Goal: Task Accomplishment & Management: Manage account settings

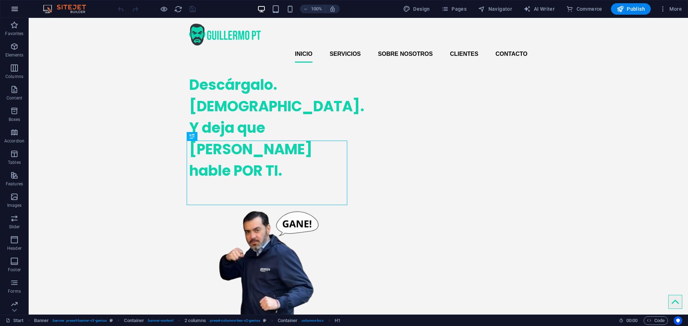
click at [17, 10] on icon "button" at bounding box center [14, 9] width 9 height 9
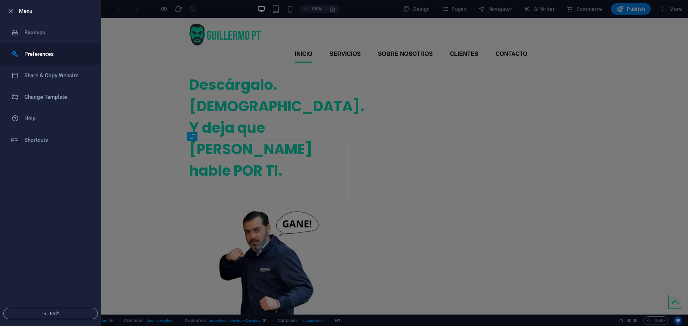
click at [58, 55] on h6 "Preferences" at bounding box center [57, 54] width 66 height 9
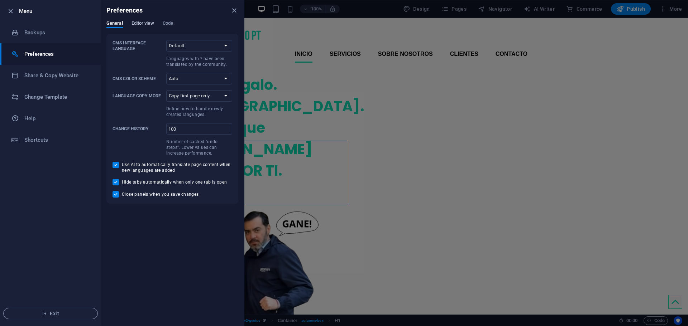
click at [144, 23] on span "Editor view" at bounding box center [142, 24] width 23 height 10
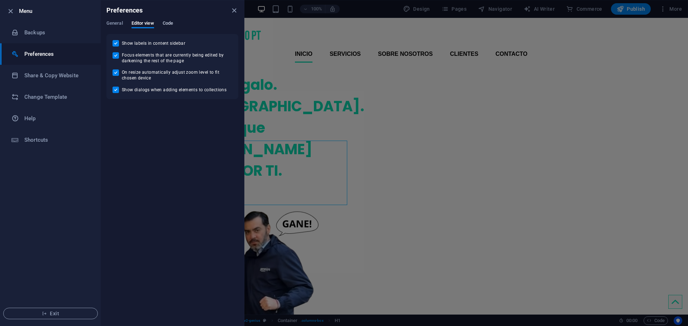
click at [169, 23] on span "Code" at bounding box center [168, 24] width 10 height 10
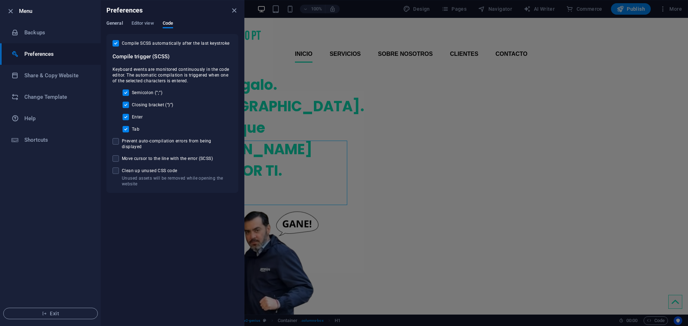
click at [119, 25] on span "General" at bounding box center [114, 24] width 16 height 10
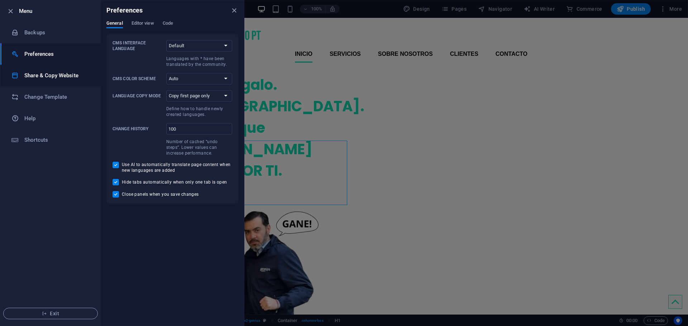
click at [64, 74] on h6 "Share & Copy Website" at bounding box center [57, 75] width 66 height 9
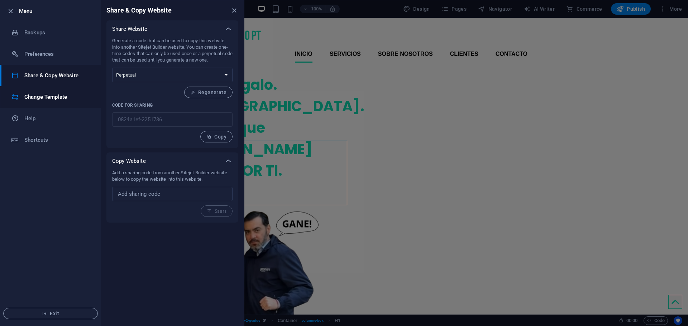
click at [64, 95] on h6 "Change Template" at bounding box center [57, 97] width 66 height 9
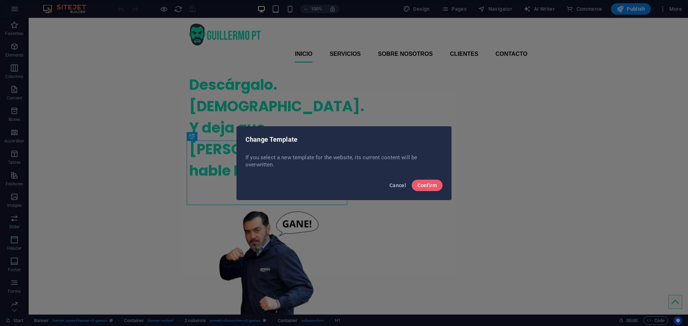
click at [398, 185] on span "Cancel" at bounding box center [397, 186] width 16 height 6
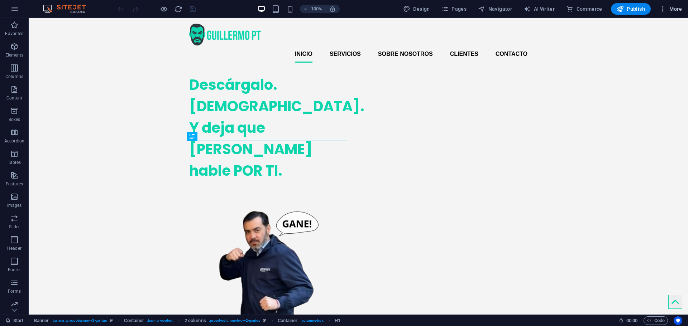
click at [664, 9] on icon "button" at bounding box center [662, 8] width 7 height 7
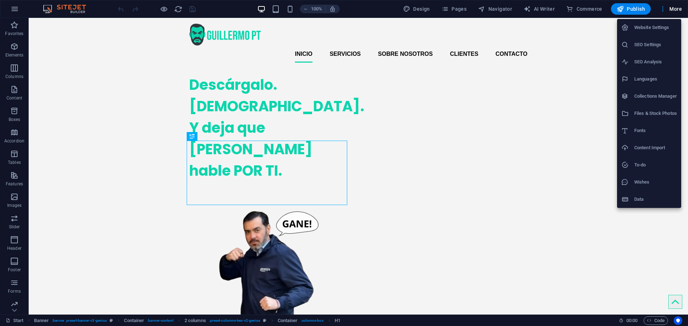
click at [451, 13] on div at bounding box center [344, 163] width 688 height 326
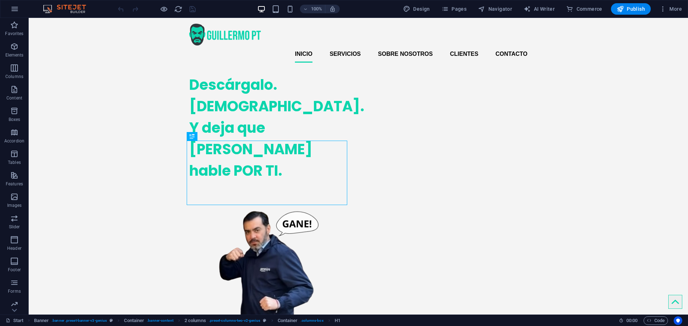
click at [451, 11] on span "Pages" at bounding box center [453, 8] width 25 height 7
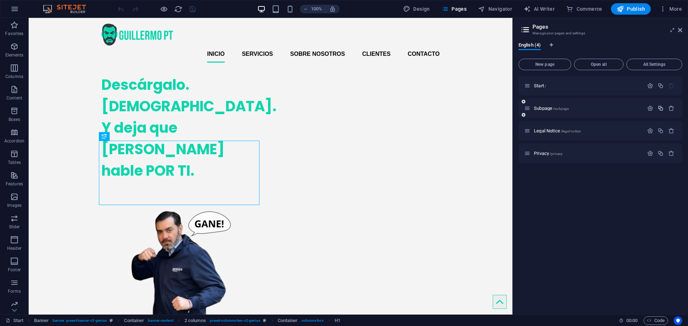
click at [658, 108] on icon "button" at bounding box center [660, 108] width 6 height 6
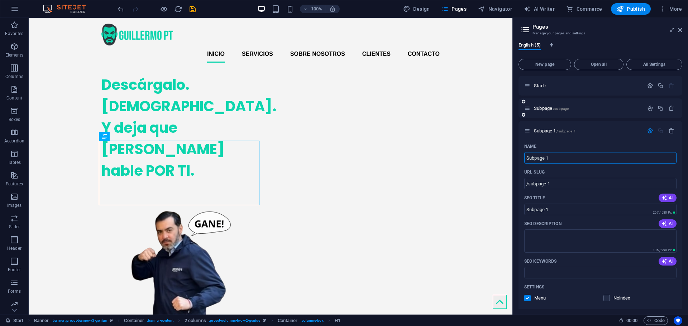
click at [527, 109] on icon at bounding box center [527, 108] width 6 height 6
click at [647, 108] on icon "button" at bounding box center [650, 108] width 6 height 6
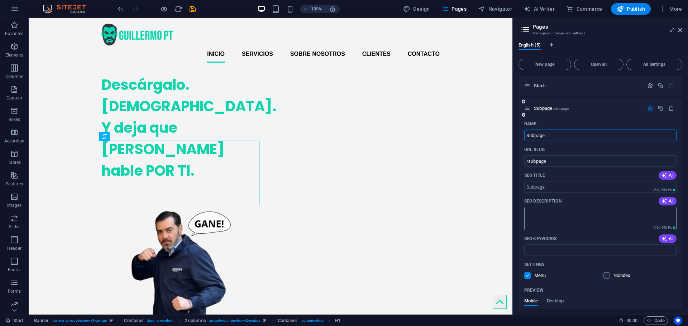
scroll to position [167, 0]
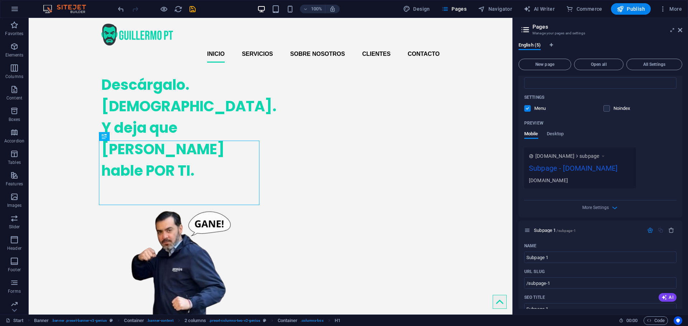
click at [553, 179] on div "[DOMAIN_NAME]" at bounding box center [580, 181] width 102 height 8
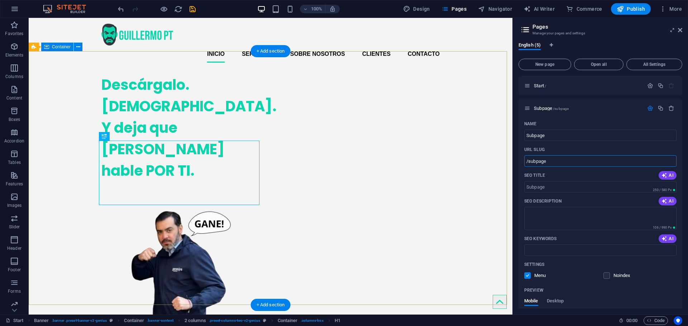
drag, startPoint x: 581, startPoint y: 178, endPoint x: 476, endPoint y: 158, distance: 106.8
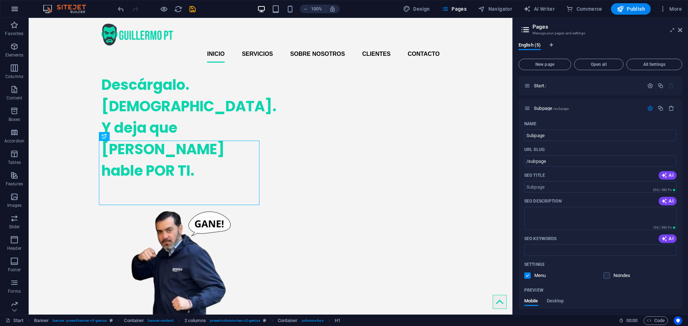
click at [18, 10] on icon "button" at bounding box center [14, 9] width 9 height 9
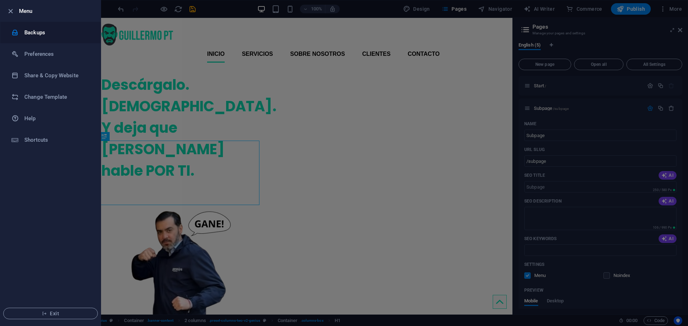
click at [37, 34] on h6 "Backups" at bounding box center [57, 32] width 66 height 9
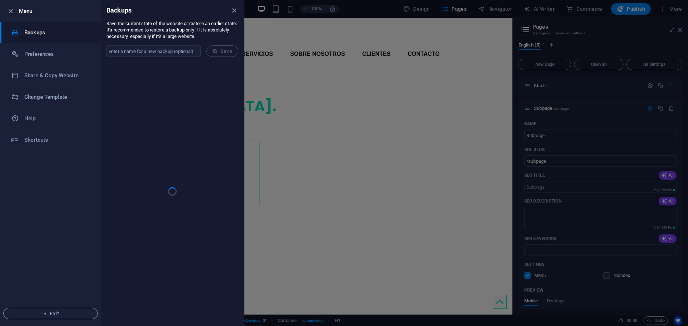
click at [459, 15] on div at bounding box center [344, 163] width 688 height 326
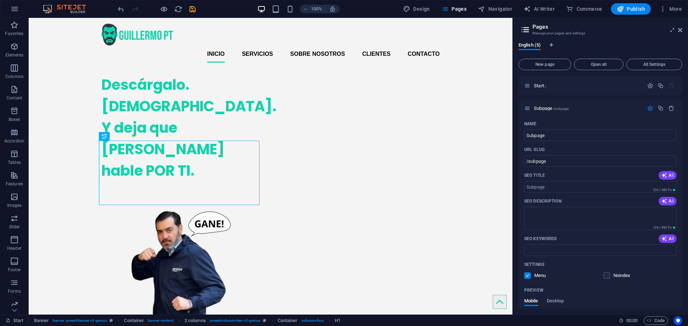
click at [455, 12] on span "Pages" at bounding box center [453, 8] width 25 height 7
click at [543, 107] on span "Subpage /subpage" at bounding box center [551, 108] width 35 height 5
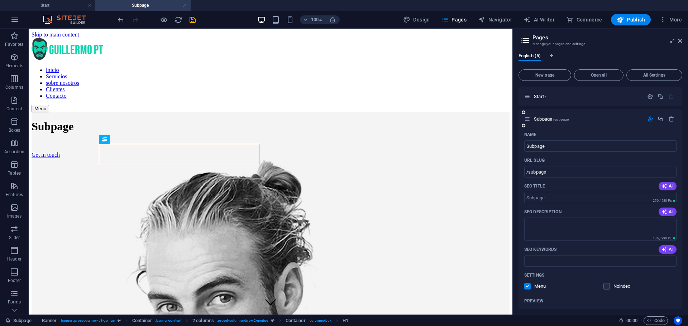
click at [527, 118] on icon at bounding box center [527, 119] width 6 height 6
click at [645, 118] on button "button" at bounding box center [650, 119] width 10 height 6
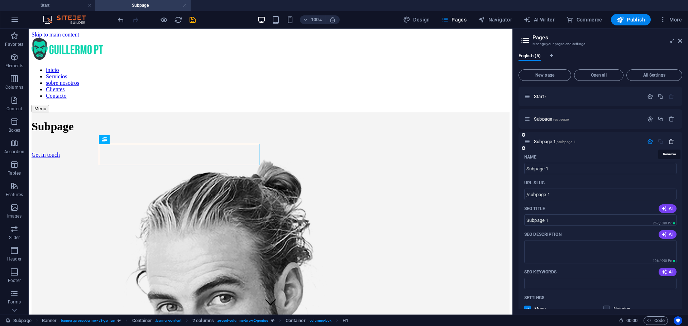
click at [669, 141] on icon "button" at bounding box center [671, 142] width 6 height 6
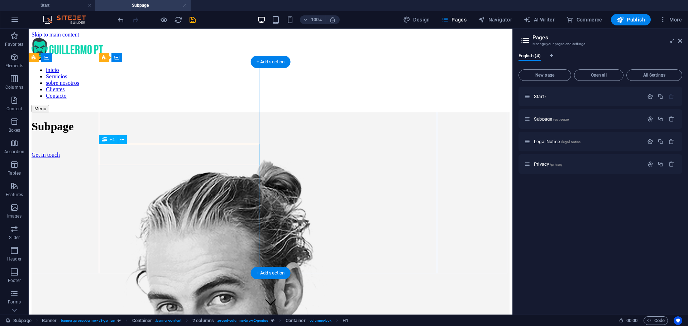
click at [138, 133] on div "Subpage" at bounding box center [271, 126] width 478 height 13
click at [130, 158] on div "Get in touch" at bounding box center [271, 155] width 478 height 6
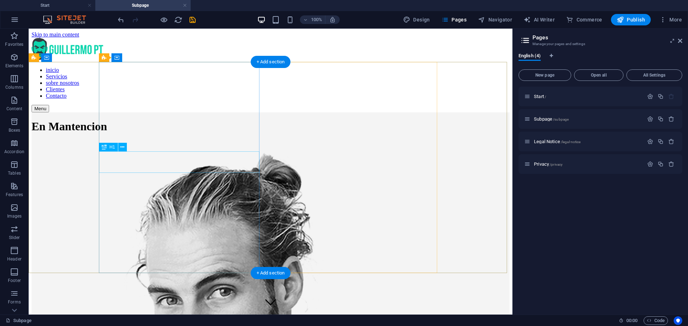
click at [196, 133] on div "En Mantencion" at bounding box center [271, 126] width 478 height 13
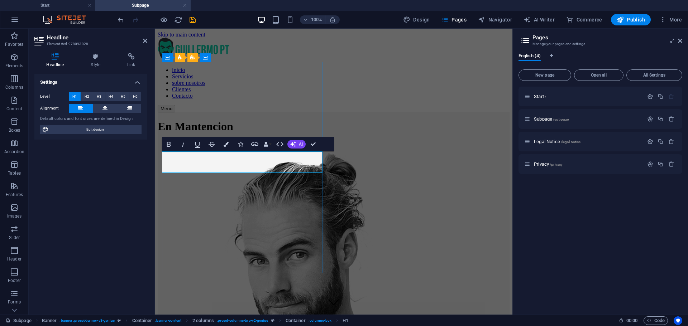
drag, startPoint x: 226, startPoint y: 163, endPoint x: 211, endPoint y: 165, distance: 15.2
click at [211, 133] on h1 "En Mantencion" at bounding box center [334, 126] width 352 height 13
click at [230, 133] on h1 "En Mantencion" at bounding box center [334, 126] width 352 height 13
click at [543, 77] on span "New page" at bounding box center [544, 75] width 46 height 4
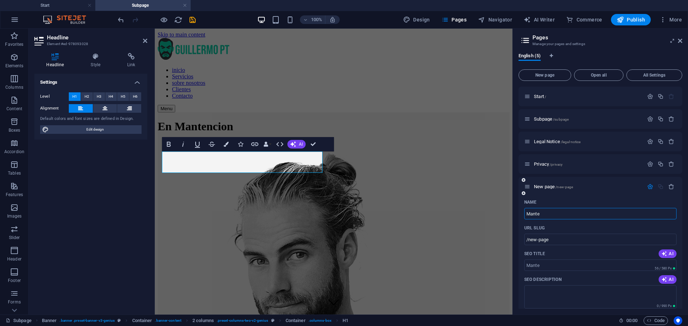
type input "Mante"
type input "/mante"
type input "Mantenimiento"
type input "/mantenimiento"
type input "Mantenimiento"
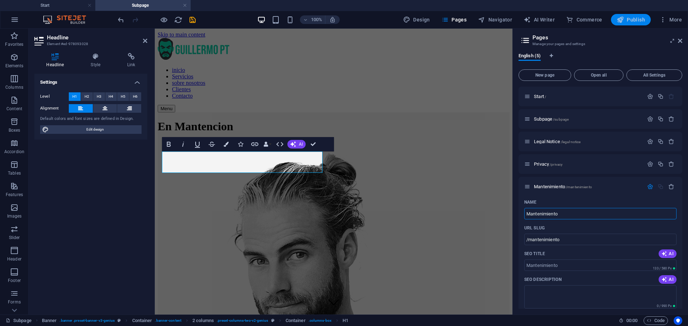
click at [633, 23] on span "Publish" at bounding box center [630, 19] width 28 height 7
